Goal: Task Accomplishment & Management: Use online tool/utility

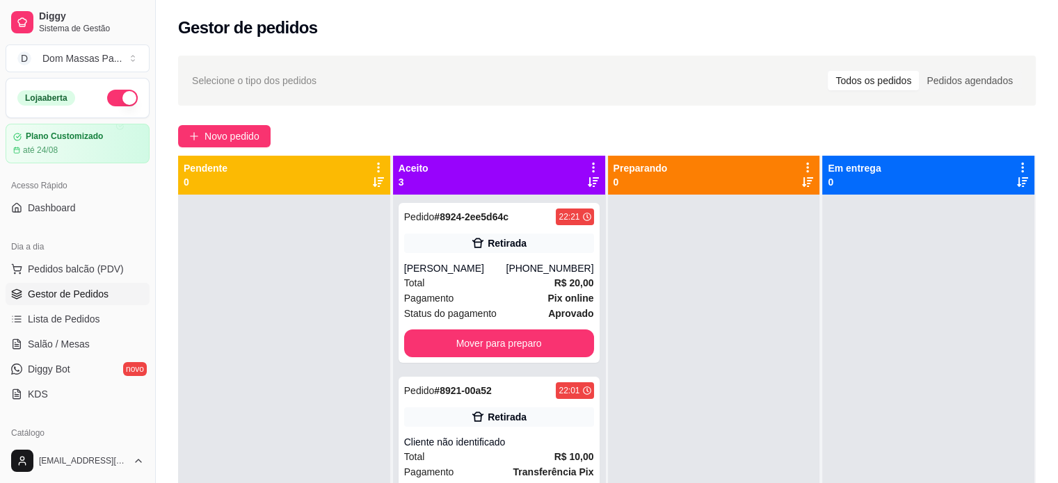
click at [591, 162] on icon at bounding box center [593, 167] width 13 height 13
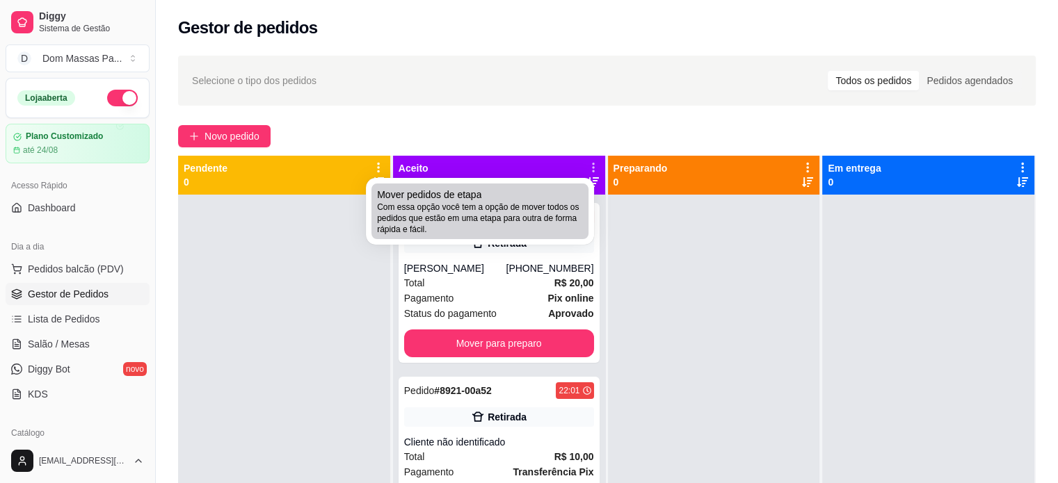
click at [524, 206] on span "Com essa opção você tem a opção de mover todos os pedidos que estão em uma etap…" at bounding box center [480, 218] width 206 height 33
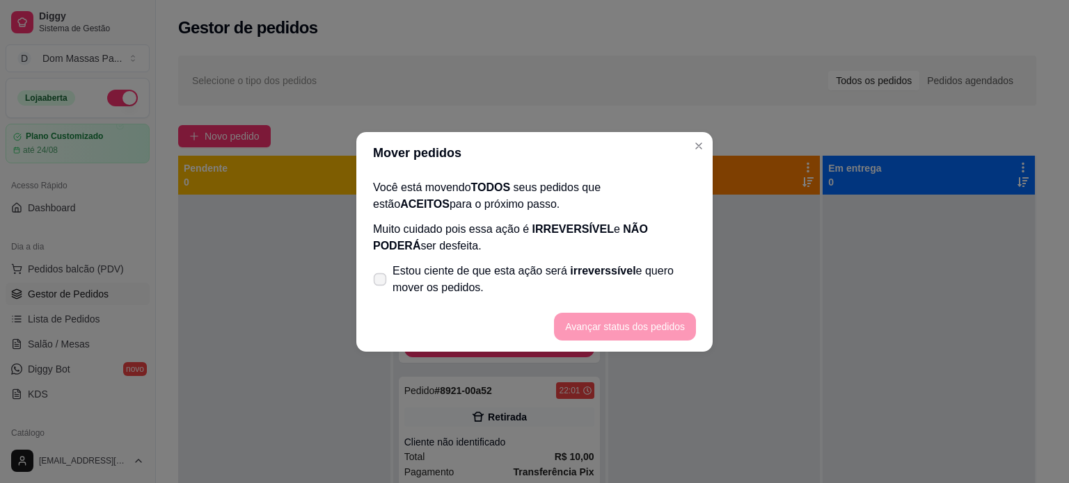
click at [383, 280] on icon at bounding box center [379, 279] width 10 height 8
click at [381, 282] on input "Estou ciente de que esta ação será irreverssível e quero mover os pedidos." at bounding box center [376, 286] width 9 height 9
checkbox input "true"
click at [588, 328] on button "Avançar status dos pedidos" at bounding box center [625, 326] width 138 height 27
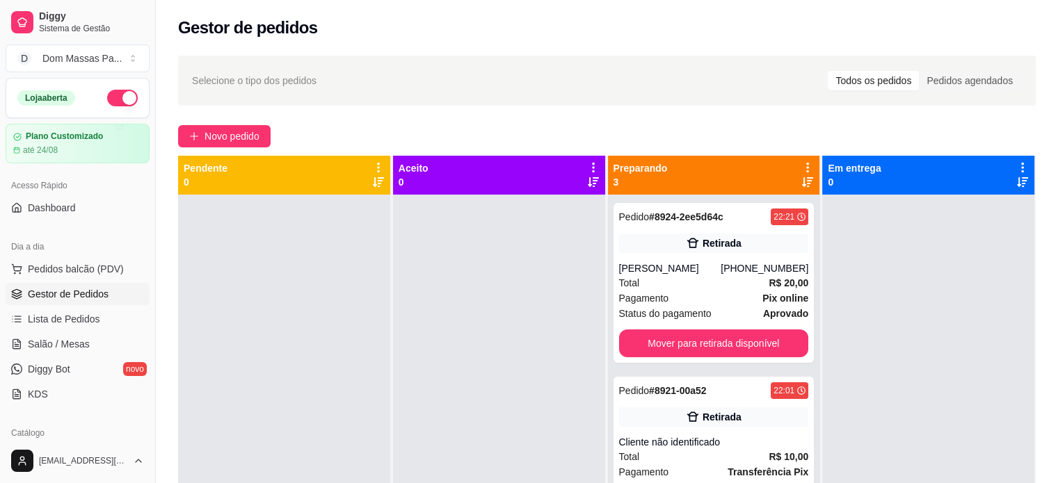
click at [801, 166] on icon at bounding box center [807, 167] width 13 height 13
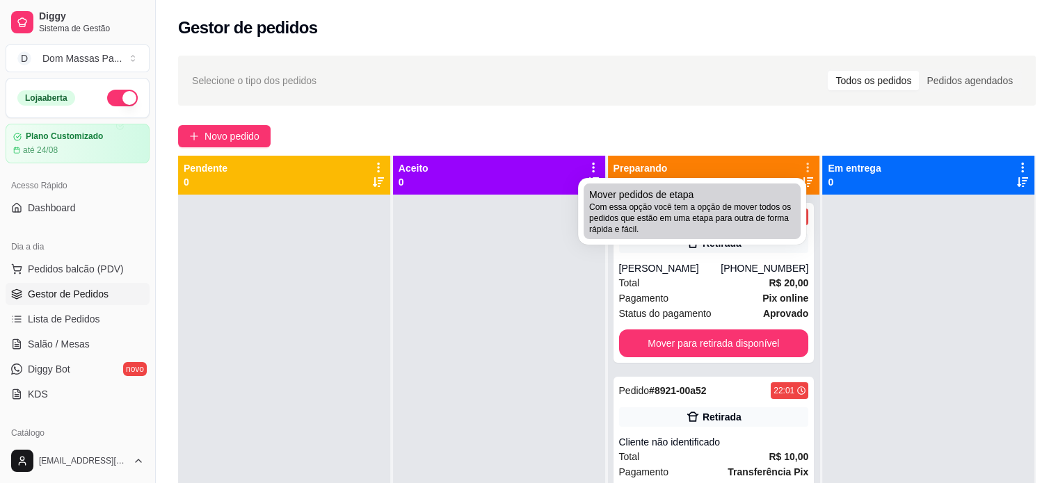
click at [710, 188] on div "Mover pedidos de etapa Com essa opção você tem a opção de mover todos os pedido…" at bounding box center [692, 211] width 206 height 47
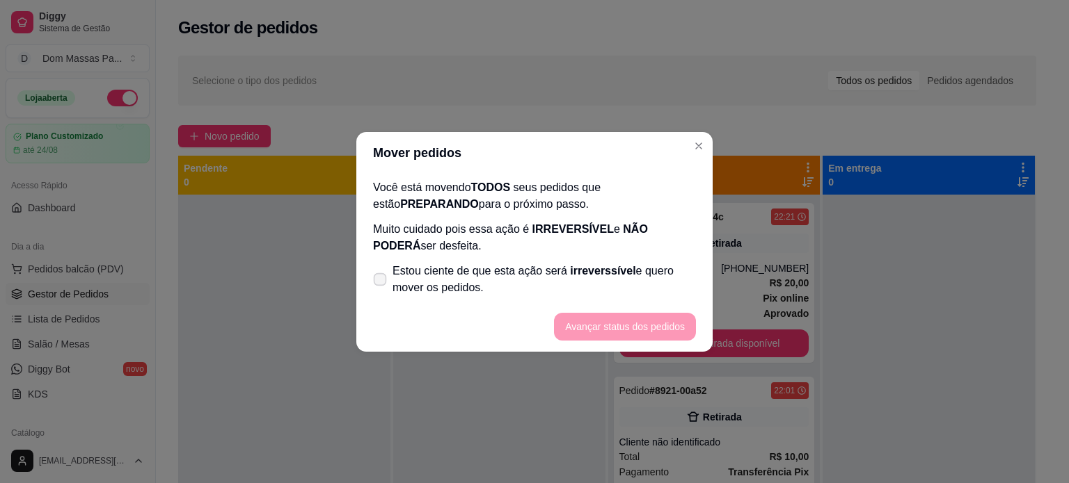
click at [378, 271] on label "Estou ciente de que esta ação será irreverssível e quero mover os pedidos." at bounding box center [534, 279] width 334 height 45
click at [378, 282] on input "Estou ciente de que esta ação será irreverssível e quero mover os pedidos." at bounding box center [376, 286] width 9 height 9
checkbox input "true"
click at [573, 316] on button "Avançar status dos pedidos" at bounding box center [625, 326] width 138 height 27
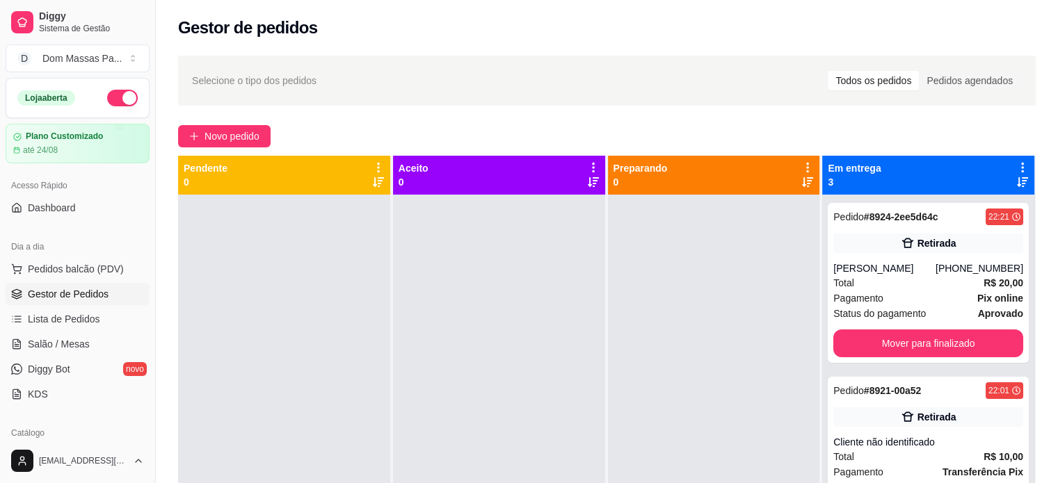
click at [1016, 163] on icon at bounding box center [1022, 167] width 13 height 13
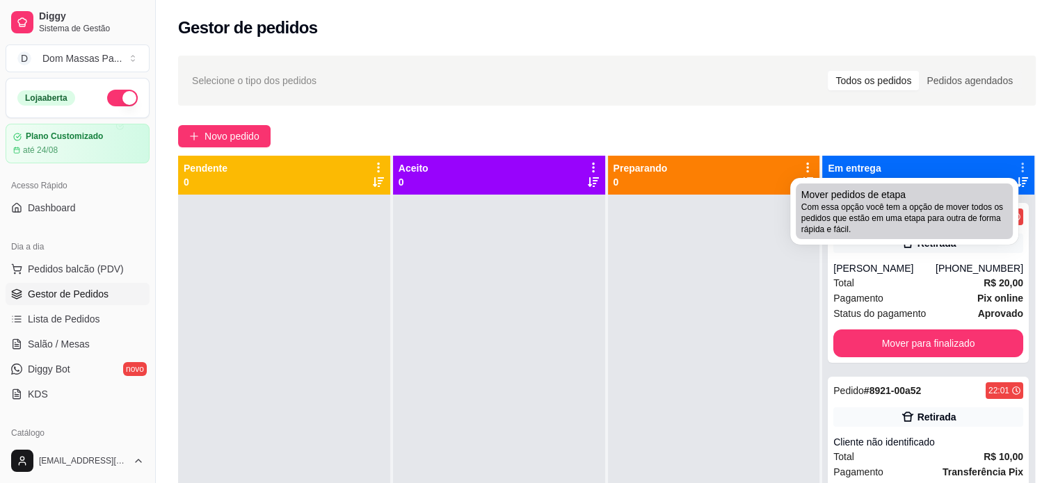
click at [908, 188] on div "Mover pedidos de etapa Com essa opção você tem a opção de mover todos os pedido…" at bounding box center [904, 211] width 206 height 47
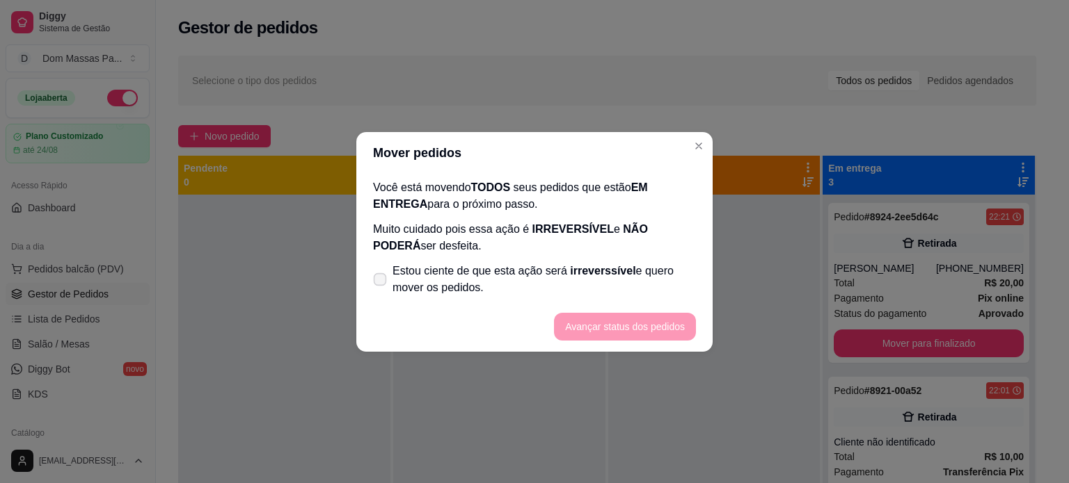
click at [378, 278] on icon at bounding box center [379, 279] width 10 height 8
click at [378, 282] on input "Estou ciente de que esta ação será irreverssível e quero mover os pedidos." at bounding box center [376, 286] width 9 height 9
checkbox input "true"
click at [664, 330] on button "Avançar status dos pedidos" at bounding box center [625, 326] width 138 height 27
